Goal: Navigation & Orientation: Find specific page/section

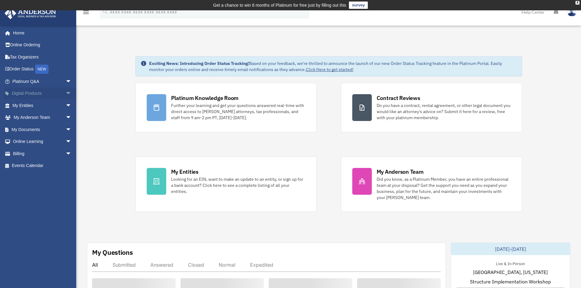
click at [66, 91] on span "arrow_drop_down" at bounding box center [72, 94] width 12 height 13
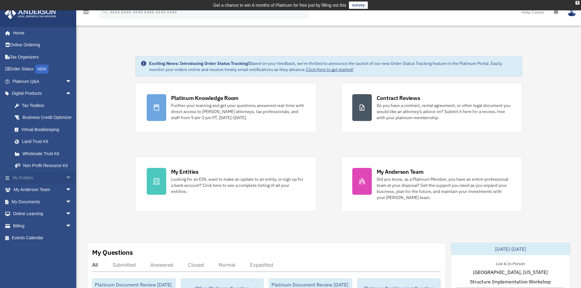
click at [66, 182] on span "arrow_drop_down" at bounding box center [72, 178] width 12 height 13
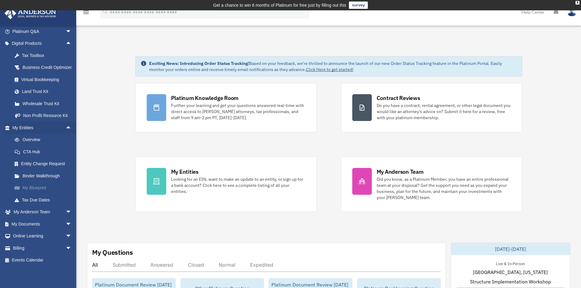
click at [44, 188] on link "My Blueprint" at bounding box center [45, 188] width 72 height 12
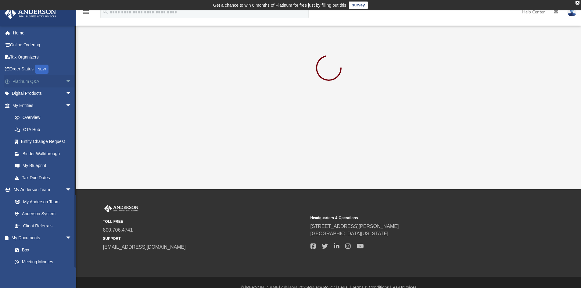
click at [66, 80] on span "arrow_drop_down" at bounding box center [72, 81] width 12 height 13
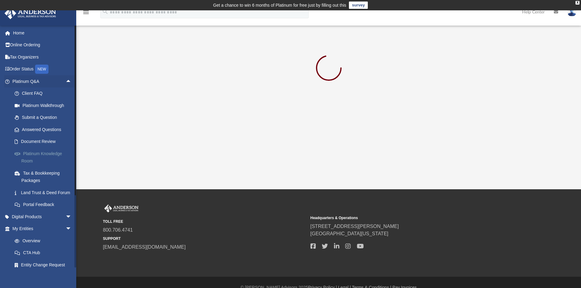
click at [45, 154] on link "Platinum Knowledge Room" at bounding box center [45, 158] width 72 height 20
